Goal: Use online tool/utility: Utilize a website feature to perform a specific function

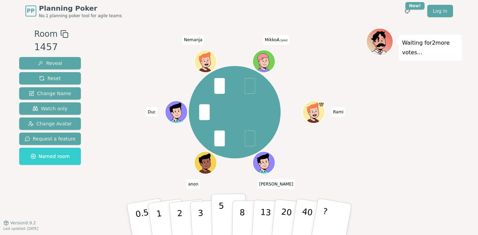
click at [216, 210] on button "5" at bounding box center [228, 219] width 35 height 52
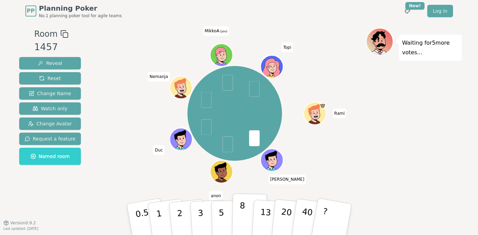
click at [244, 220] on button "8" at bounding box center [249, 219] width 35 height 52
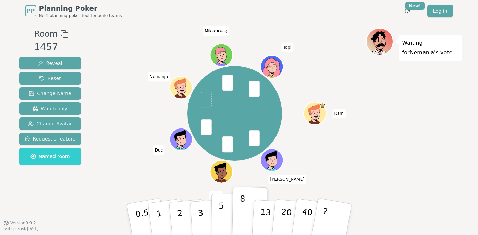
click at [221, 213] on p "5" at bounding box center [221, 219] width 6 height 37
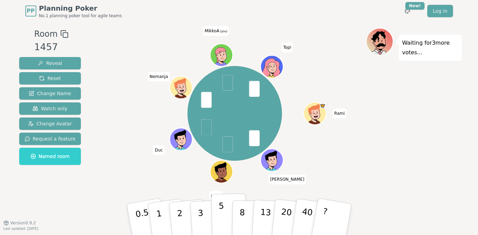
click at [220, 225] on p "5" at bounding box center [221, 219] width 6 height 37
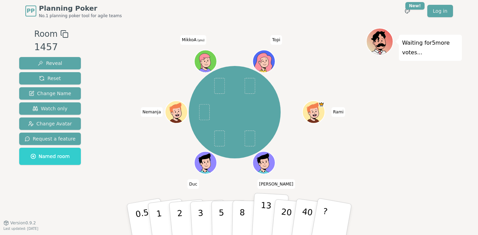
click at [267, 214] on p "13" at bounding box center [265, 219] width 13 height 38
